Goal: Entertainment & Leisure: Consume media (video, audio)

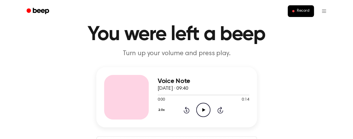
scroll to position [28, 0]
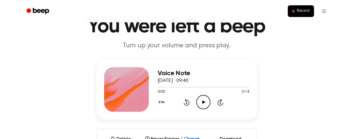
click at [205, 102] on icon "Play Audio" at bounding box center [203, 102] width 14 height 14
click at [203, 101] on icon "Pause Audio" at bounding box center [203, 102] width 14 height 14
click at [161, 102] on button "2.0x" at bounding box center [162, 102] width 9 height 9
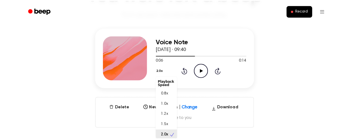
scroll to position [1, 0]
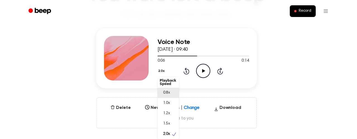
click at [170, 93] on span "0.8x" at bounding box center [166, 93] width 7 height 6
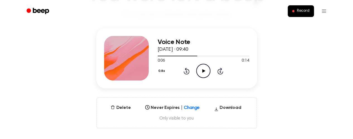
click at [162, 71] on button "0.8x" at bounding box center [162, 70] width 9 height 9
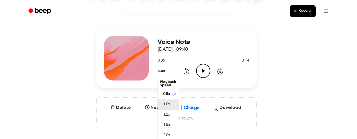
click at [172, 101] on div "1.0x" at bounding box center [168, 105] width 21 height 10
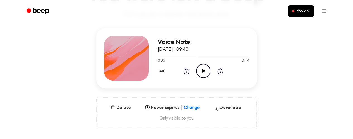
click at [200, 71] on icon "Play Audio" at bounding box center [203, 71] width 14 height 14
click at [200, 71] on icon "Pause Audio" at bounding box center [203, 71] width 14 height 14
click at [162, 72] on button "1.0x" at bounding box center [162, 70] width 8 height 9
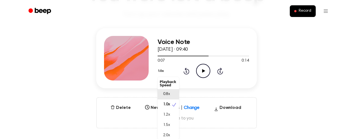
click at [162, 93] on div "0.8x" at bounding box center [165, 94] width 10 height 6
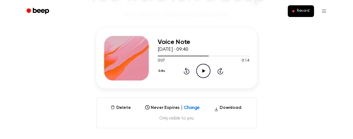
click at [201, 70] on icon "Play Audio" at bounding box center [203, 71] width 14 height 14
click at [204, 69] on icon "Pause Audio" at bounding box center [203, 71] width 14 height 14
